Goal: Information Seeking & Learning: Learn about a topic

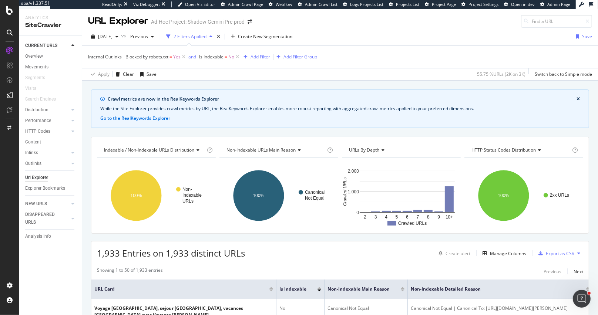
scroll to position [150, 0]
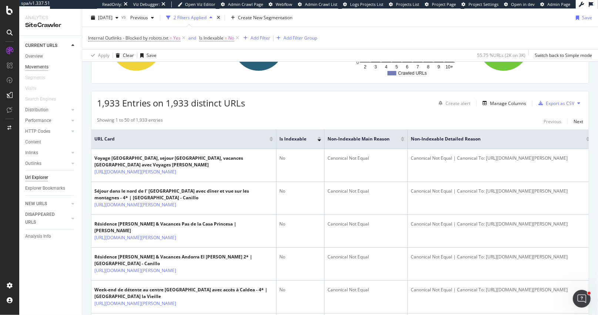
click at [45, 64] on div "Movements" at bounding box center [36, 67] width 23 height 8
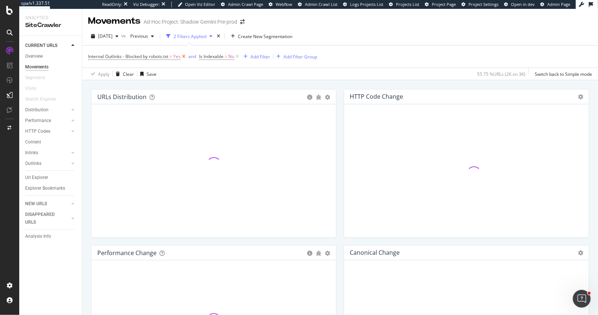
click at [185, 58] on icon at bounding box center [183, 56] width 6 height 7
click at [126, 56] on icon at bounding box center [126, 56] width 6 height 7
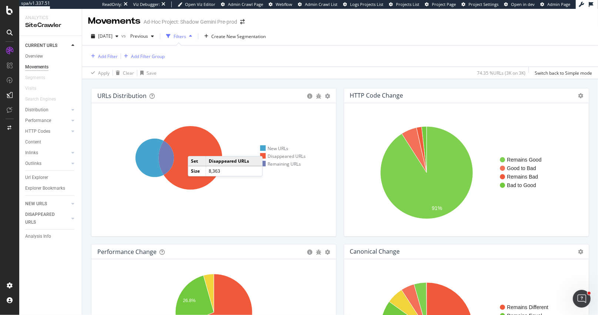
click at [195, 148] on icon at bounding box center [191, 158] width 64 height 64
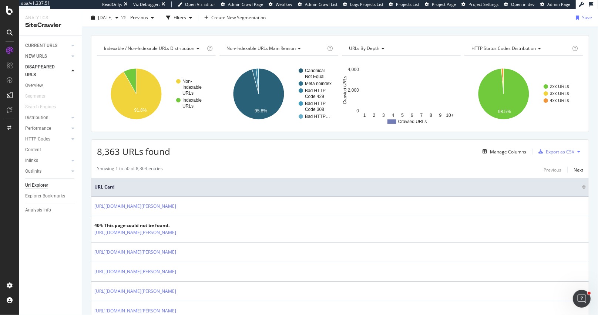
scroll to position [89, 0]
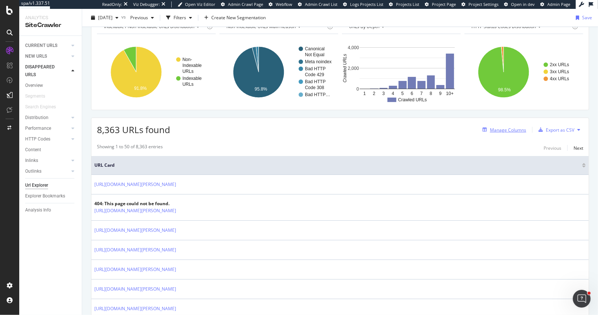
click at [515, 130] on div "Manage Columns" at bounding box center [508, 130] width 36 height 6
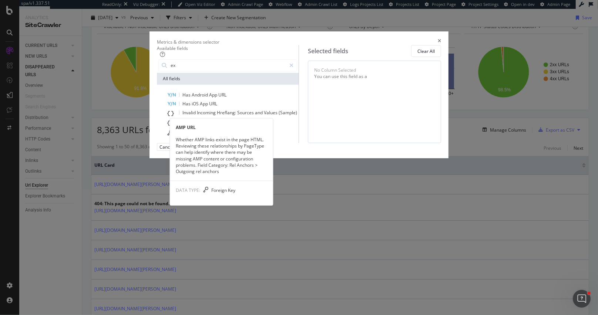
type input "e"
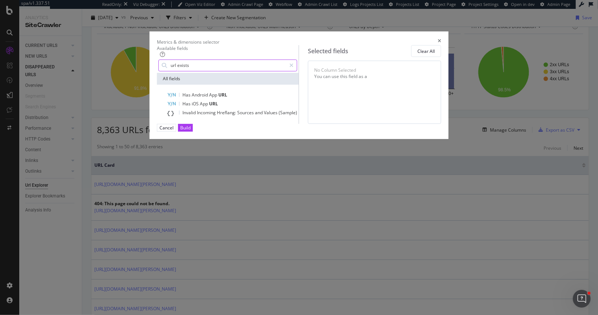
click at [181, 70] on input "url exists" at bounding box center [228, 65] width 116 height 11
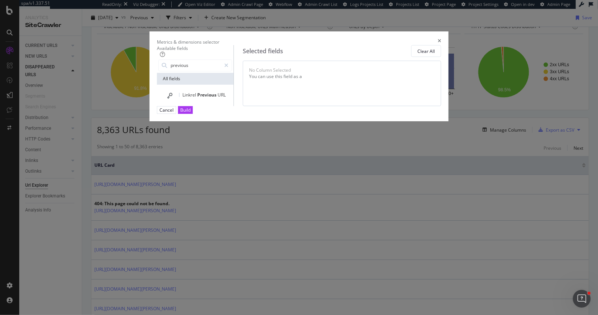
type input "previous"
click at [441, 39] on icon "times" at bounding box center [438, 42] width 3 height 6
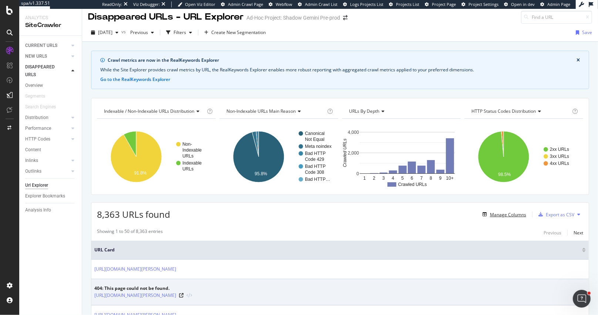
scroll to position [0, 0]
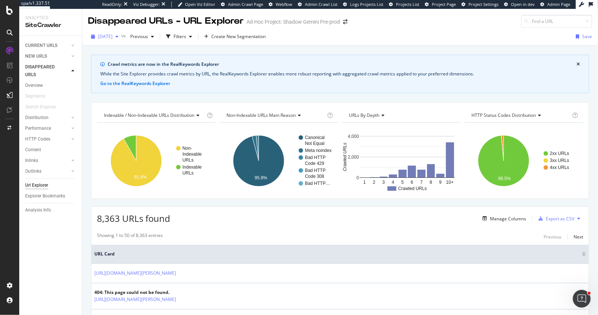
click at [112, 38] on span "[DATE]" at bounding box center [105, 36] width 14 height 6
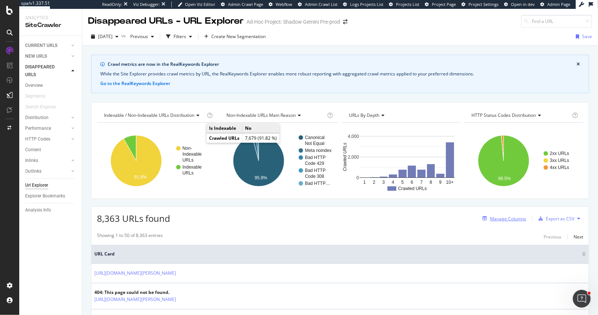
click at [506, 216] on div "Manage Columns" at bounding box center [508, 219] width 36 height 6
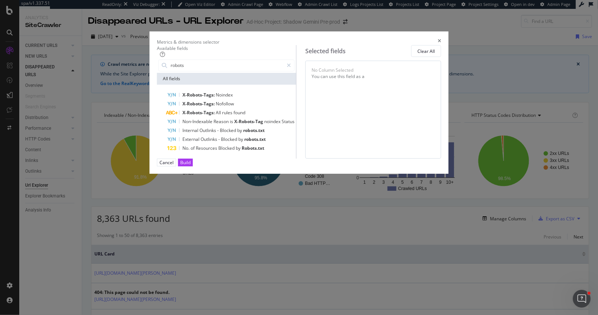
type input "robots"
click at [441, 39] on icon "times" at bounding box center [438, 42] width 3 height 6
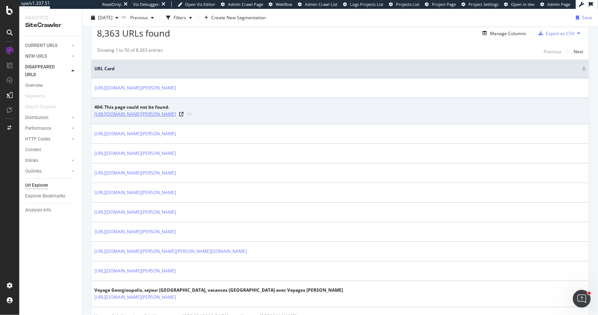
scroll to position [132, 0]
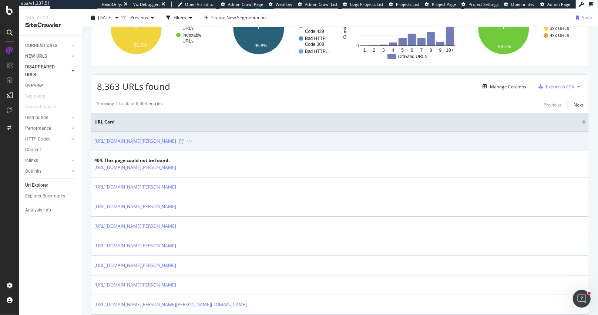
click at [183, 139] on icon at bounding box center [181, 141] width 4 height 4
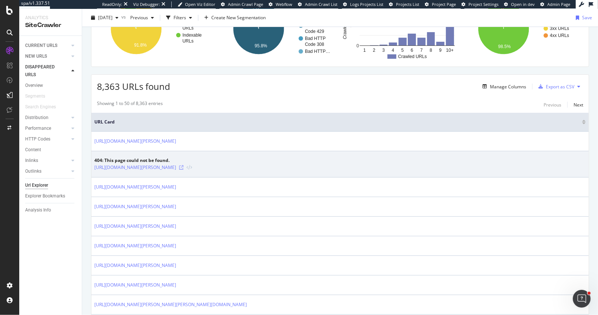
click at [183, 166] on icon at bounding box center [181, 167] width 4 height 4
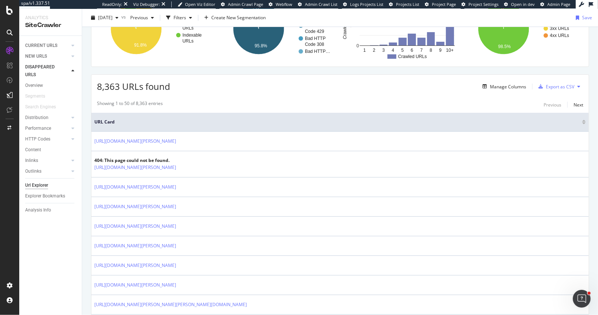
click at [314, 104] on div "Showing 1 to 50 of 8,363 entries Previous Next" at bounding box center [339, 104] width 497 height 9
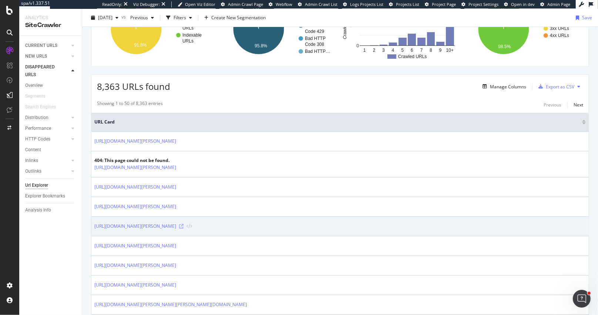
click at [183, 224] on icon at bounding box center [181, 226] width 4 height 4
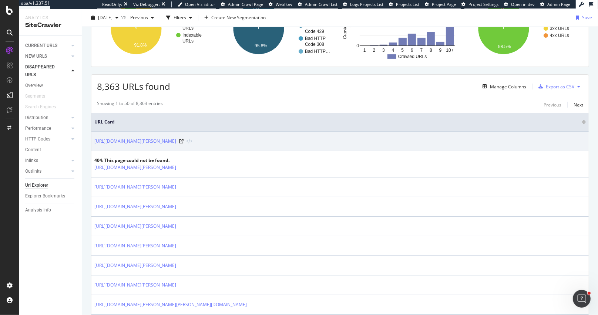
scroll to position [0, 0]
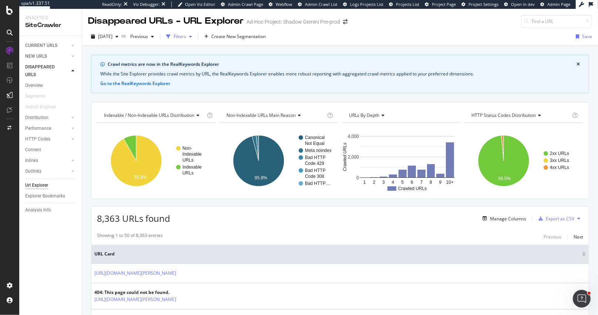
click at [186, 38] on div "Filters" at bounding box center [179, 36] width 13 height 6
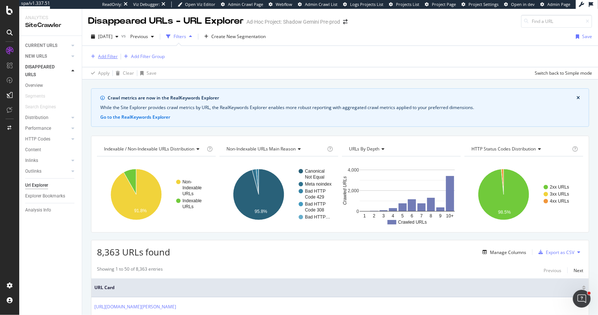
click at [102, 55] on div "Add Filter" at bounding box center [108, 56] width 20 height 6
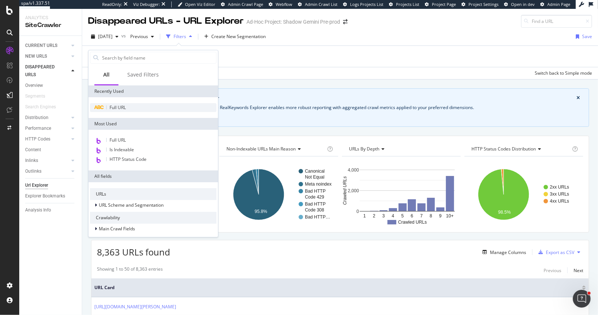
click at [121, 105] on span "Full URL" at bounding box center [117, 107] width 16 height 6
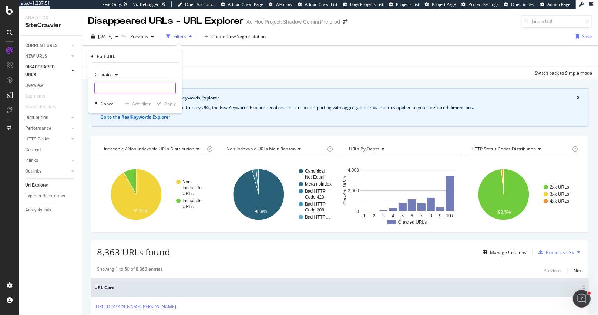
click at [107, 89] on input "text" at bounding box center [135, 88] width 81 height 12
paste input "/client-space"
type input "/client-space"
click at [164, 102] on div "Apply" at bounding box center [169, 104] width 11 height 6
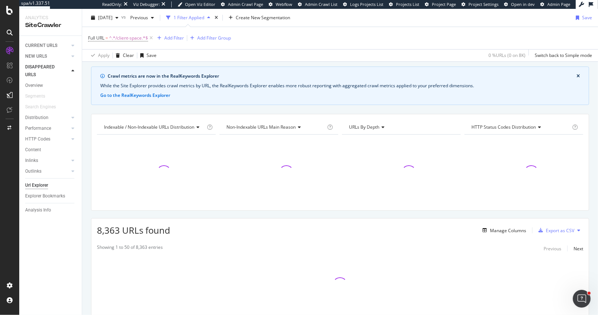
scroll to position [61, 0]
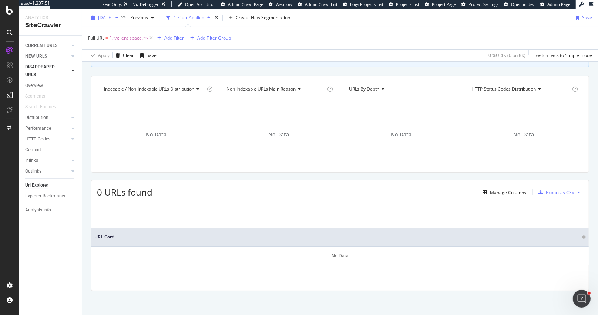
click at [108, 22] on div "[DATE]" at bounding box center [104, 17] width 33 height 11
click at [90, 106] on div "Crawl metrics are now in the RealKeywords Explorer While the Site Explorer prov…" at bounding box center [340, 172] width 516 height 288
click at [41, 47] on div "CURRENT URLS" at bounding box center [41, 46] width 32 height 8
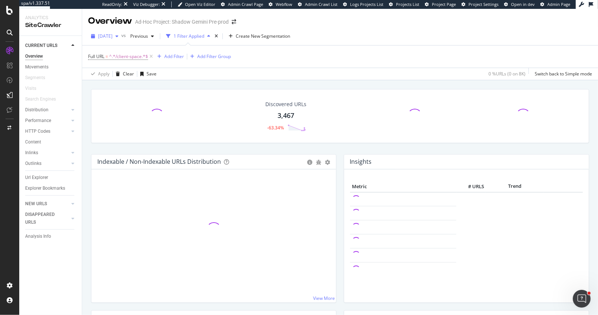
click at [112, 36] on span "[DATE]" at bounding box center [105, 36] width 14 height 6
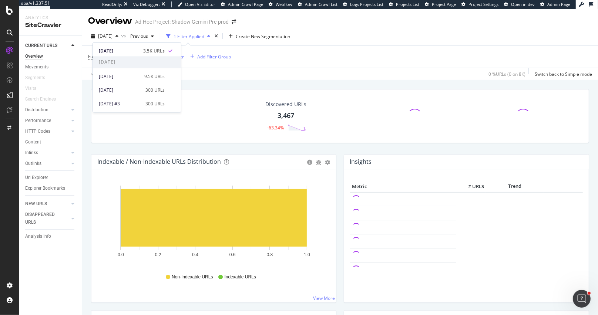
click at [84, 109] on div "Discovered URLs 3,467 -63.34% Indexable / Non-Indexable URLs Distribution Bar B…" at bounding box center [340, 233] width 516 height 306
click at [47, 178] on div "Url Explorer" at bounding box center [36, 178] width 23 height 8
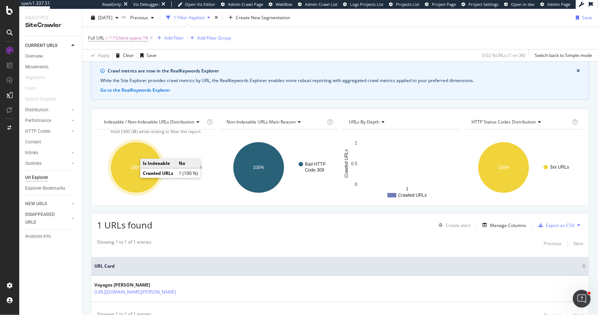
scroll to position [28, 0]
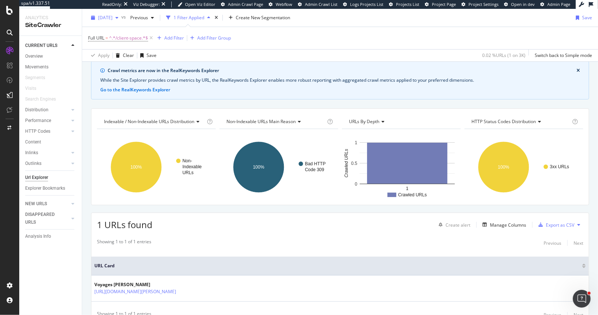
click at [111, 21] on div "[DATE]" at bounding box center [104, 17] width 33 height 11
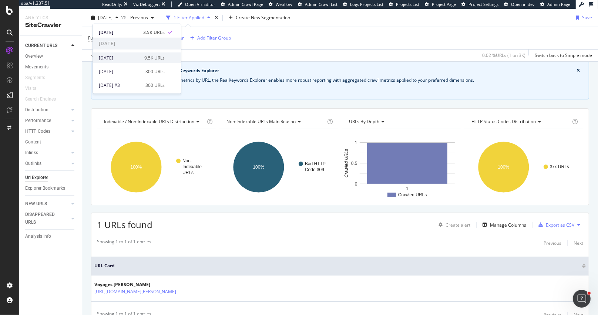
click at [115, 57] on div "[DATE]" at bounding box center [119, 57] width 41 height 7
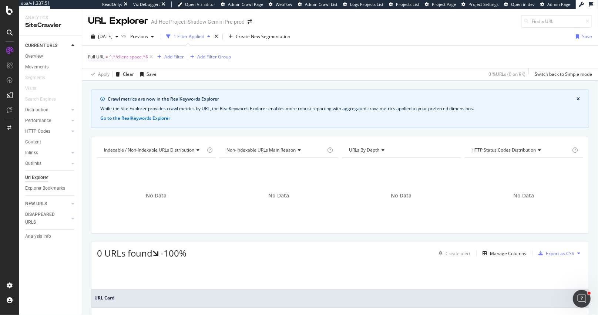
click at [126, 57] on span "^.*/client-space.*$" at bounding box center [128, 57] width 39 height 10
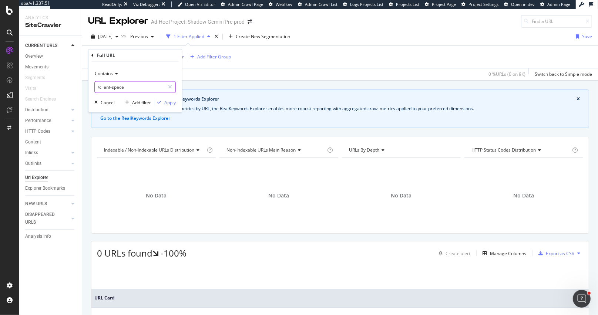
drag, startPoint x: 101, startPoint y: 88, endPoint x: 132, endPoint y: 88, distance: 30.7
click at [132, 88] on input "/client-space" at bounding box center [130, 87] width 70 height 12
type input "/success"
click at [174, 105] on div "Apply" at bounding box center [169, 102] width 11 height 6
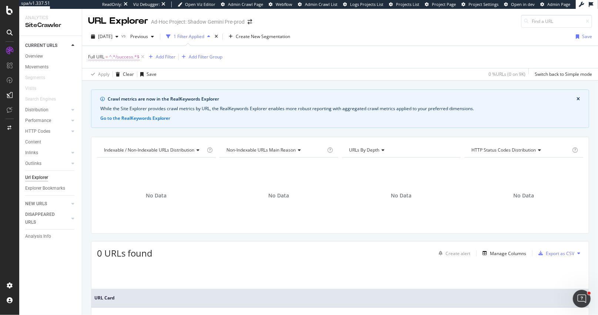
click at [112, 57] on span "^.*/success.*$" at bounding box center [124, 57] width 30 height 10
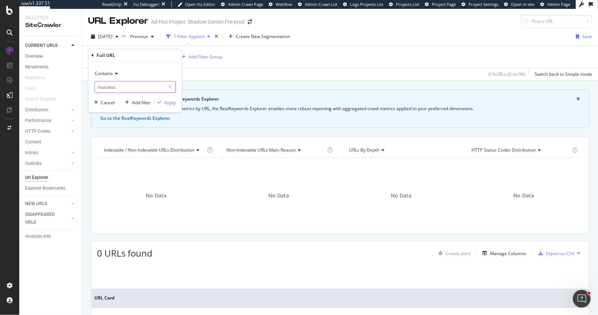
click at [122, 87] on input "/success" at bounding box center [130, 87] width 70 height 12
type input "/auth"
click at [168, 103] on div "Apply" at bounding box center [169, 102] width 11 height 6
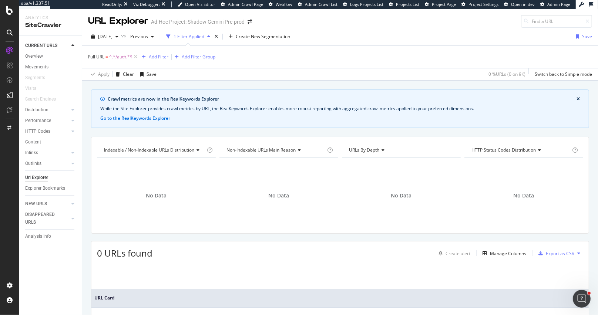
click at [117, 57] on span "^.*/auth.*$" at bounding box center [120, 57] width 23 height 10
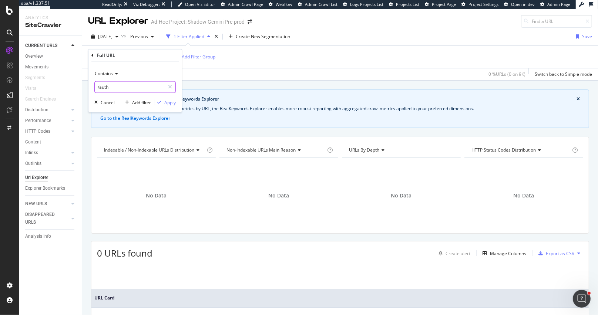
click at [115, 84] on input "/auth" at bounding box center [130, 87] width 70 height 12
type input "/api"
click at [170, 101] on div "Apply" at bounding box center [169, 102] width 11 height 6
